Goal: Transaction & Acquisition: Purchase product/service

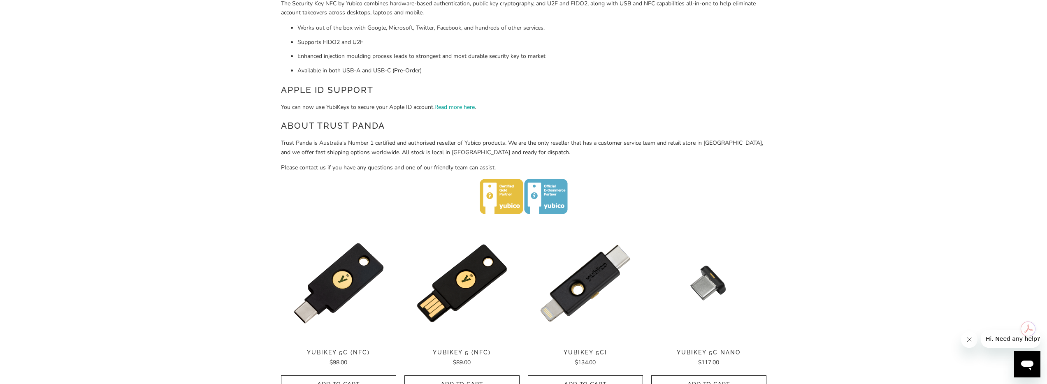
scroll to position [347, 0]
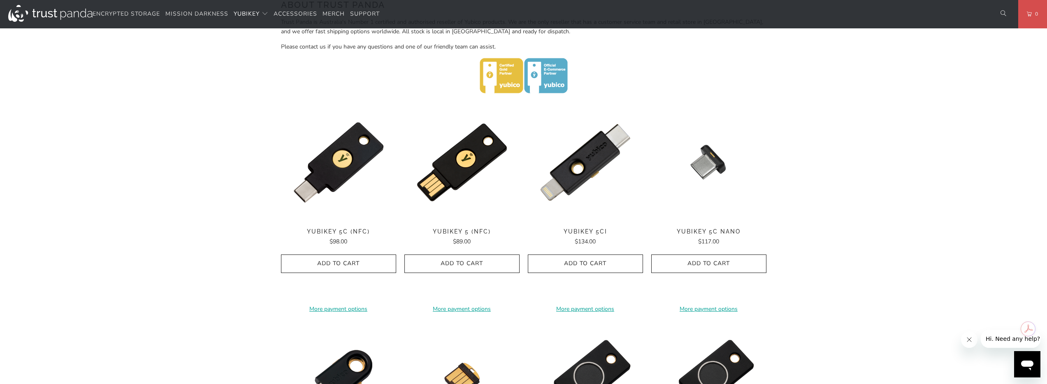
click at [687, 232] on span "YubiKey 5C Nano" at bounding box center [708, 231] width 115 height 7
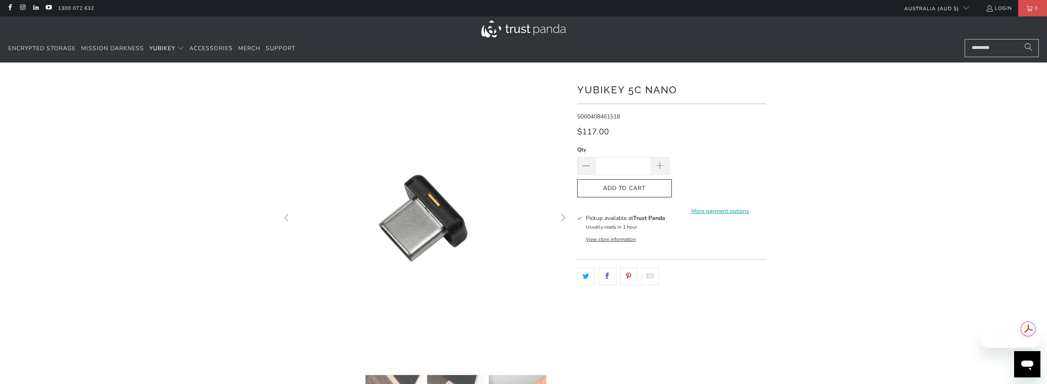
click at [641, 90] on h1 "YubiKey 5C Nano" at bounding box center [671, 89] width 189 height 16
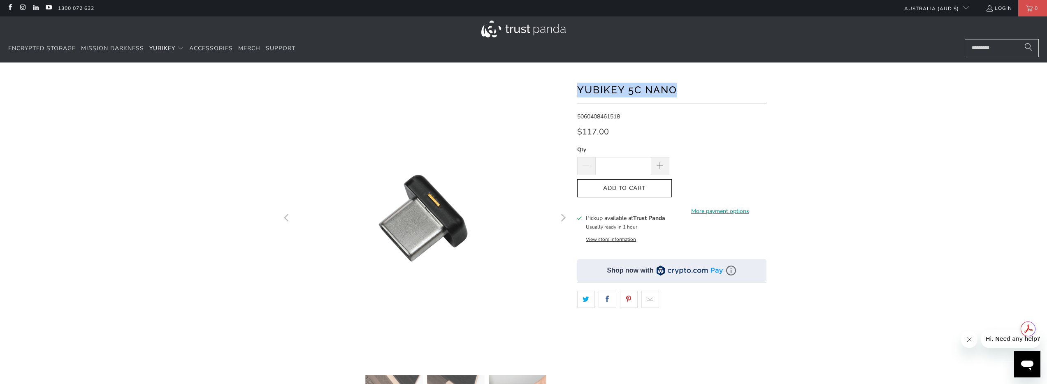
click at [641, 90] on h1 "YubiKey 5C Nano" at bounding box center [671, 89] width 189 height 16
copy div "YubiKey 5C Nano"
